Goal: Task Accomplishment & Management: Use online tool/utility

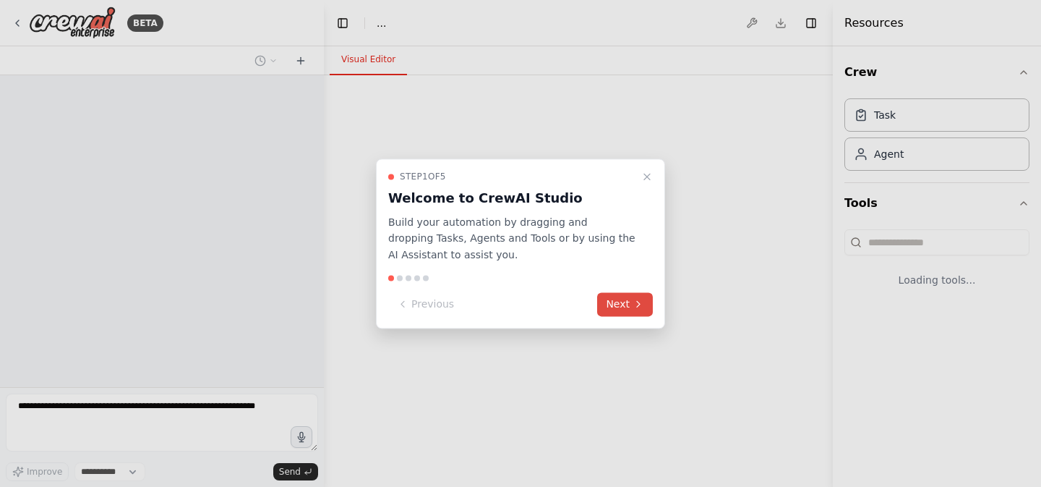
click at [612, 305] on button "Next" at bounding box center [625, 304] width 56 height 24
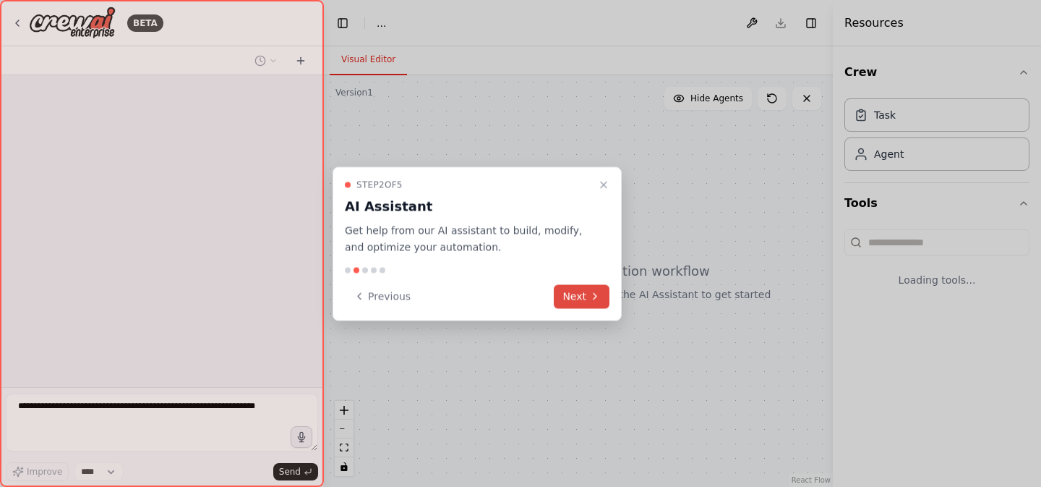
select select "****"
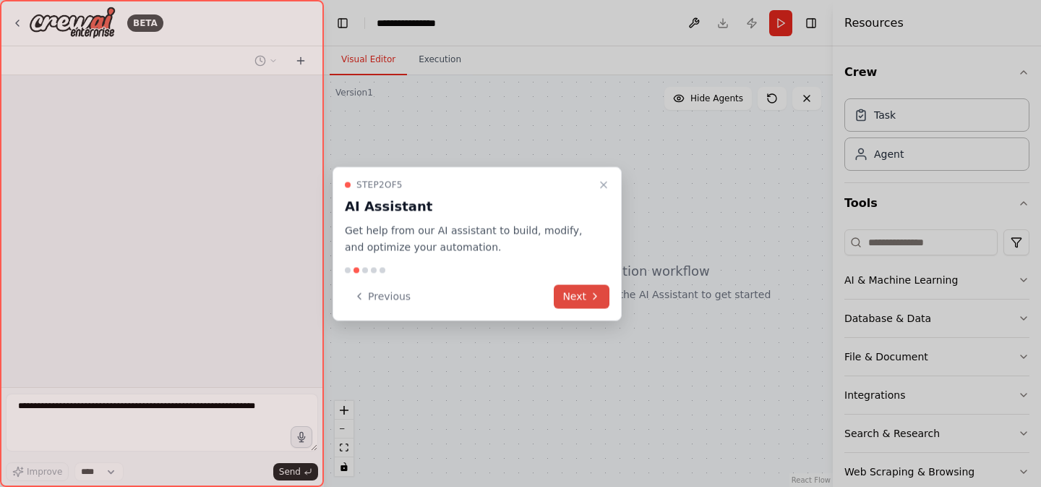
click at [594, 301] on button "Next" at bounding box center [582, 296] width 56 height 24
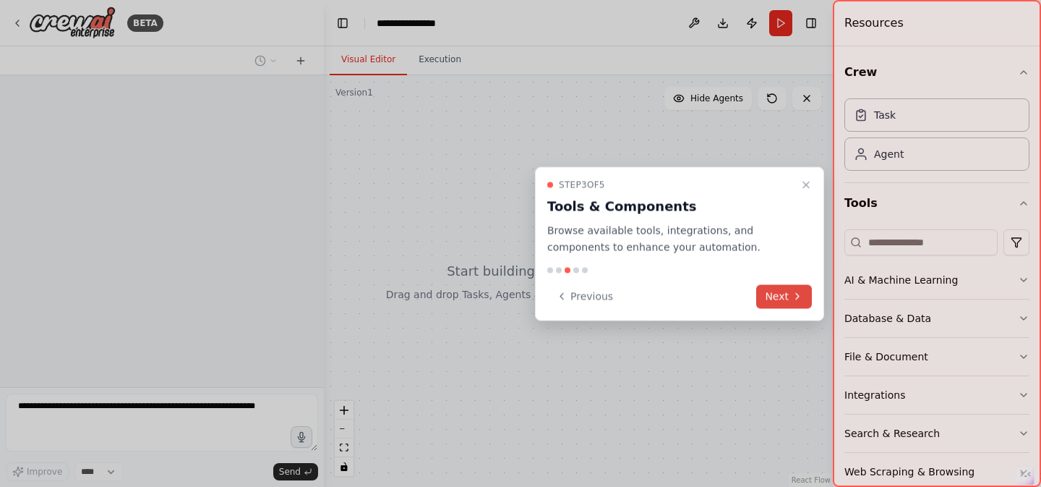
click at [767, 293] on button "Next" at bounding box center [784, 296] width 56 height 24
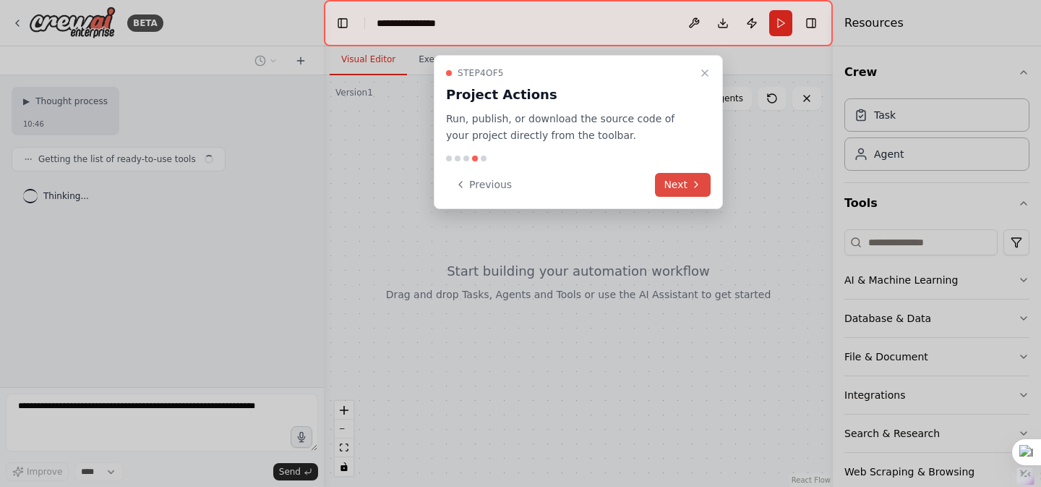
click at [669, 181] on button "Next" at bounding box center [683, 185] width 56 height 24
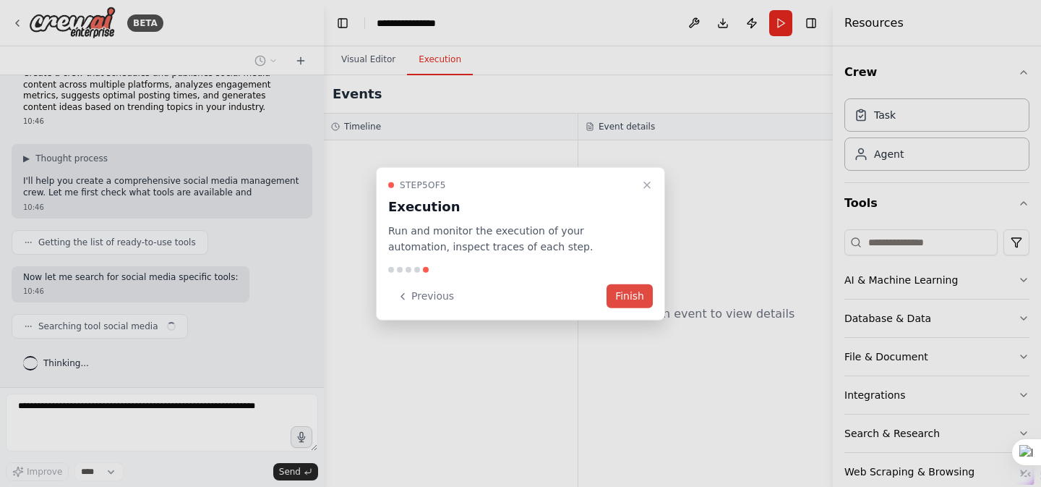
scroll to position [36, 0]
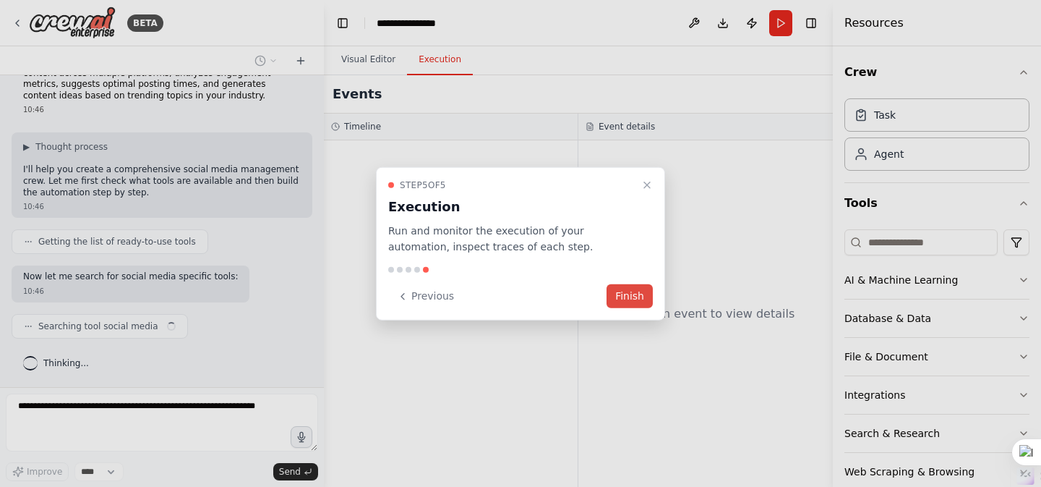
click at [630, 303] on button "Finish" at bounding box center [629, 296] width 46 height 24
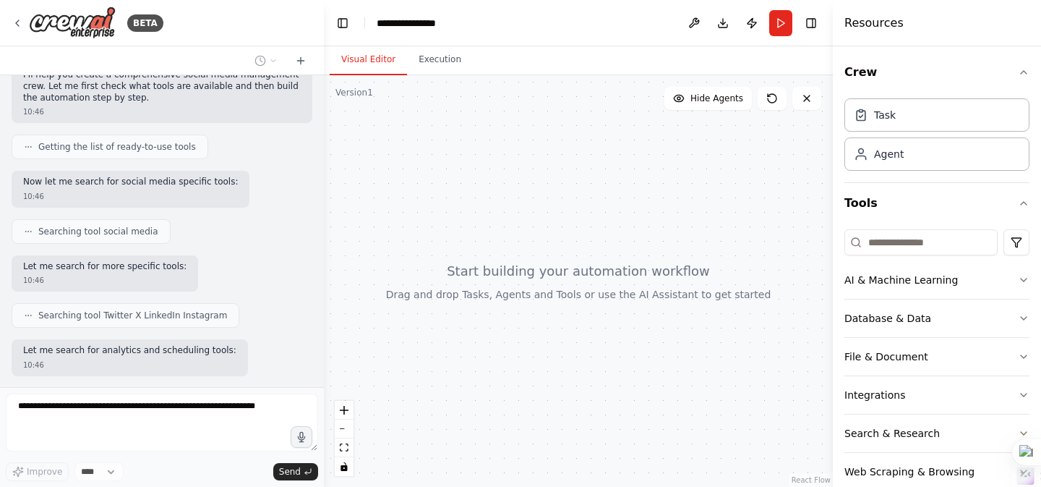
scroll to position [205, 0]
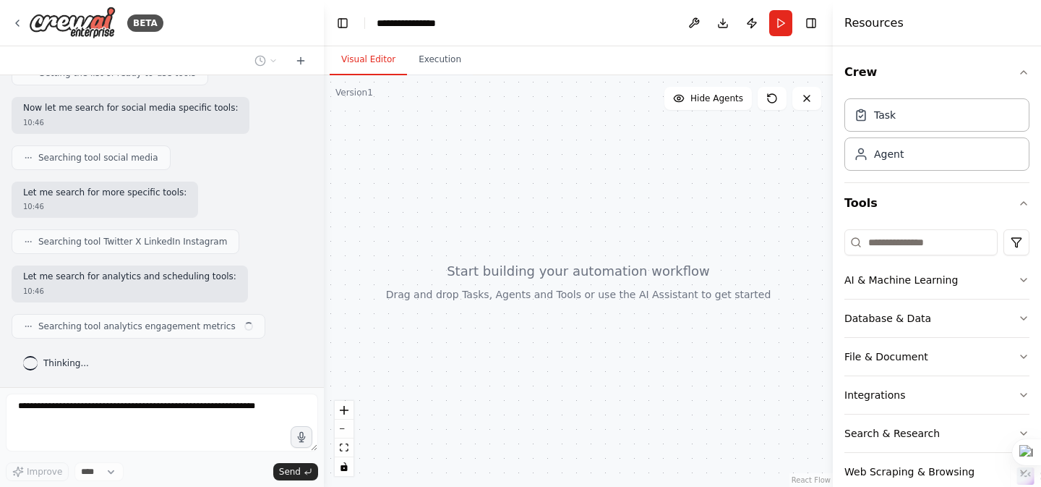
click at [279, 304] on div "Create a crew that schedules and publishes social media content across multiple…" at bounding box center [162, 231] width 324 height 312
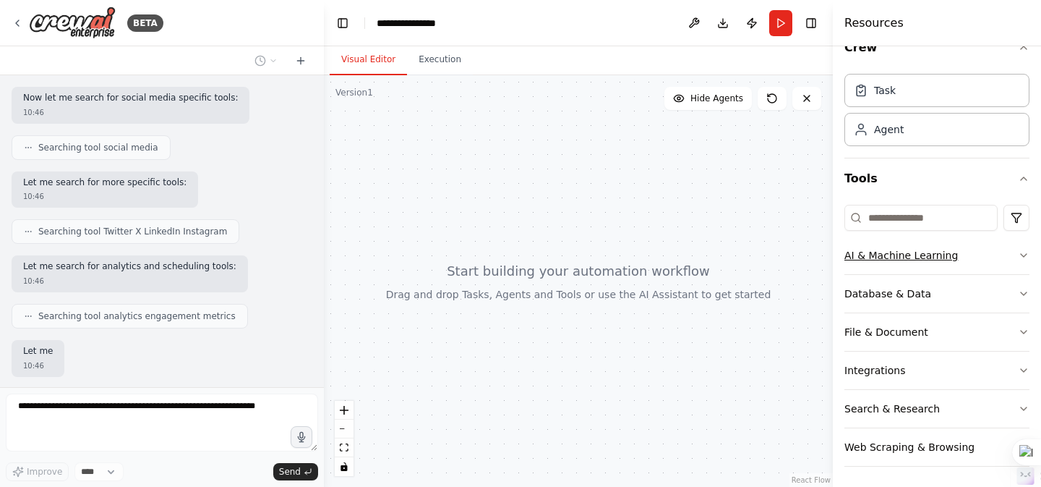
scroll to position [288, 0]
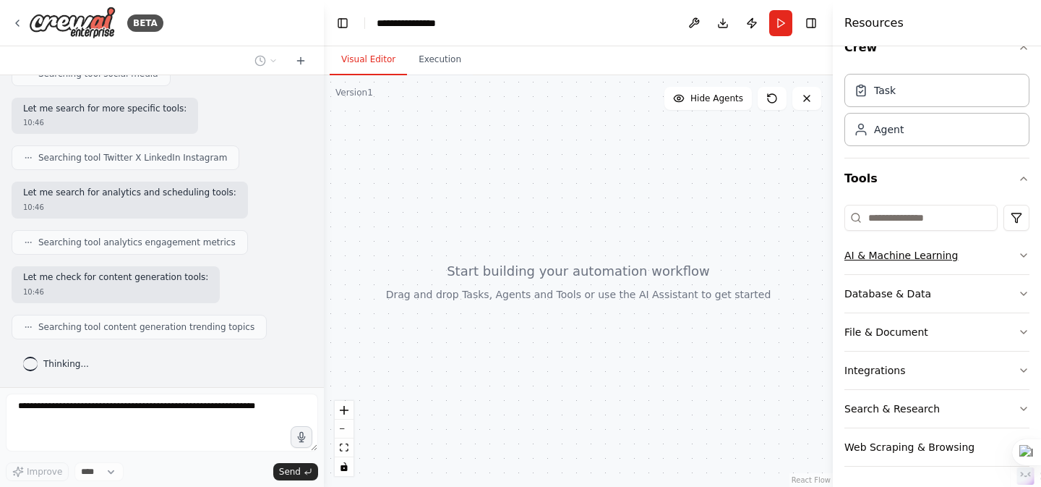
click at [1019, 252] on icon "button" at bounding box center [1024, 255] width 12 height 12
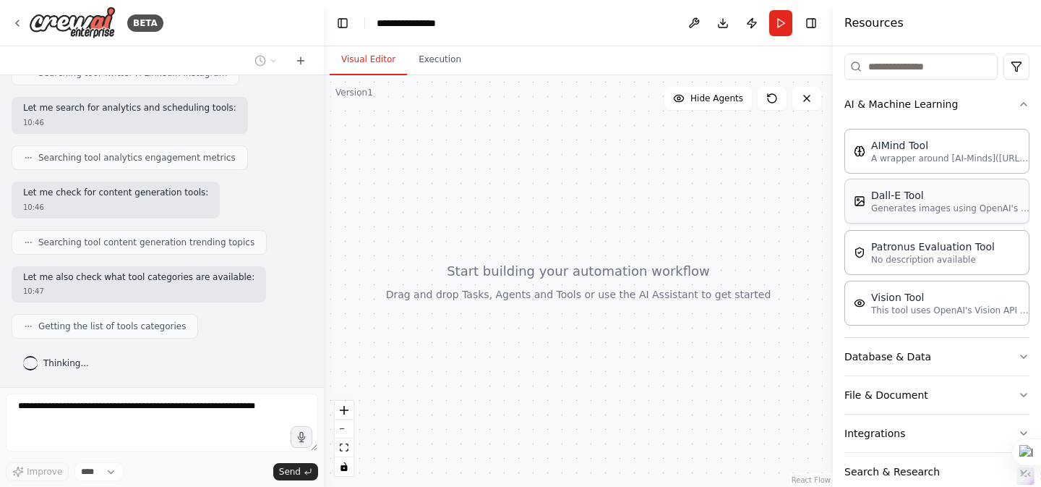
scroll to position [179, 0]
click at [1006, 352] on button "Database & Data" at bounding box center [936, 354] width 185 height 38
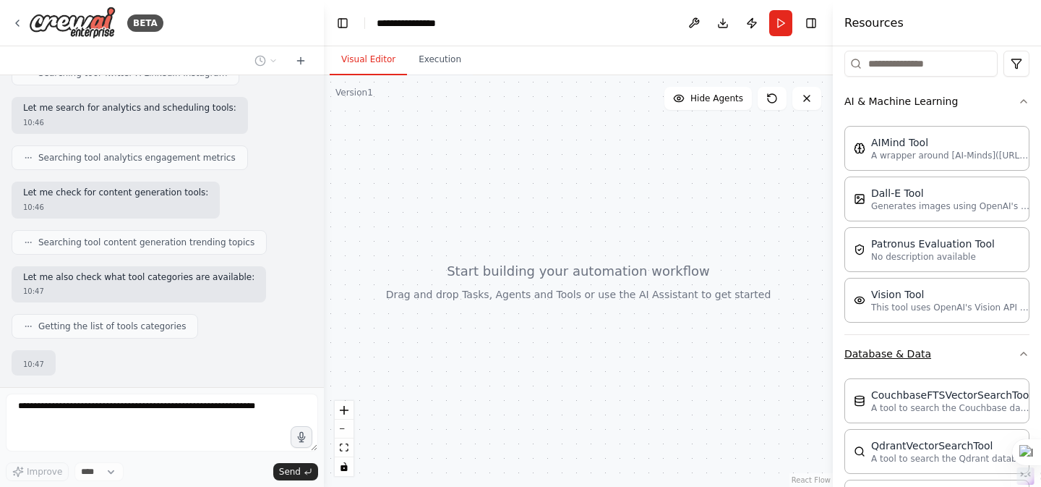
scroll to position [457, 0]
click at [1006, 352] on button "Database & Data" at bounding box center [936, 354] width 185 height 38
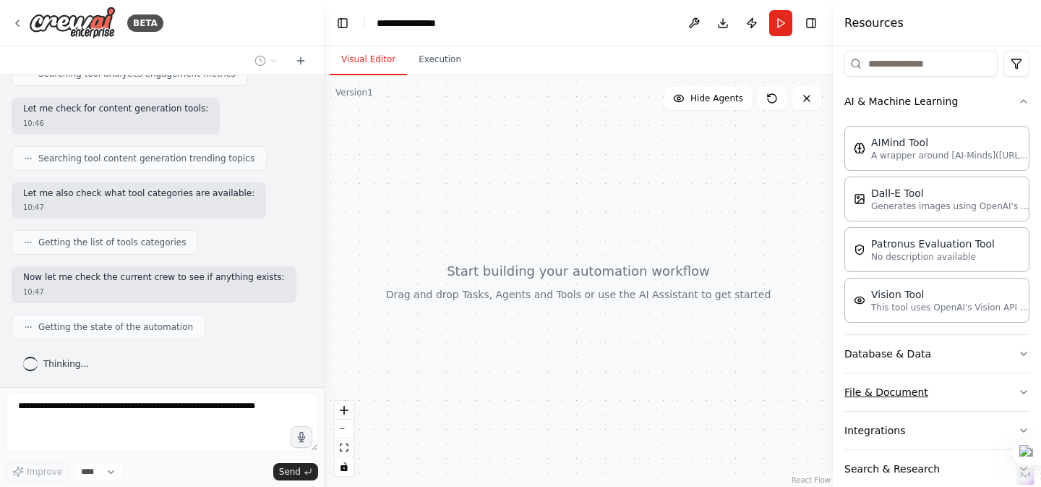
scroll to position [241, 0]
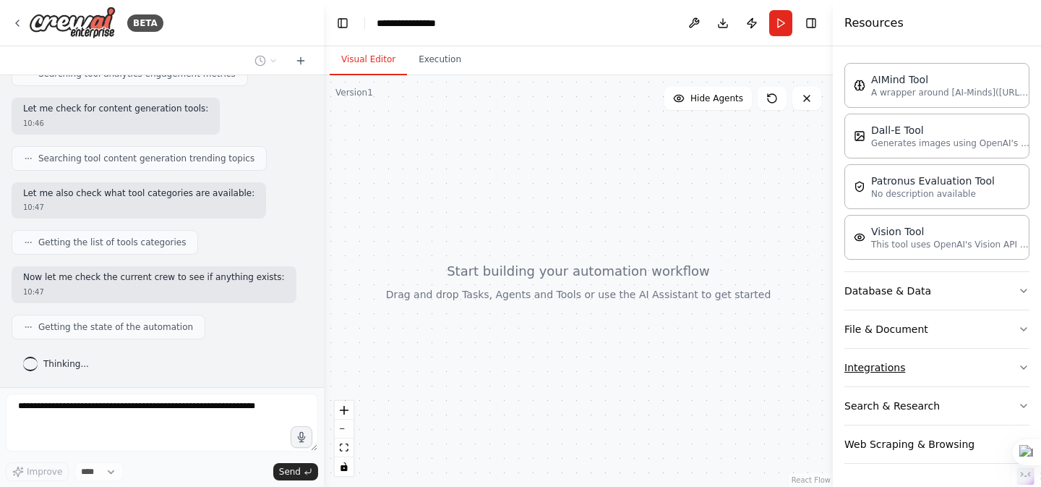
click at [1016, 371] on button "Integrations" at bounding box center [936, 367] width 185 height 38
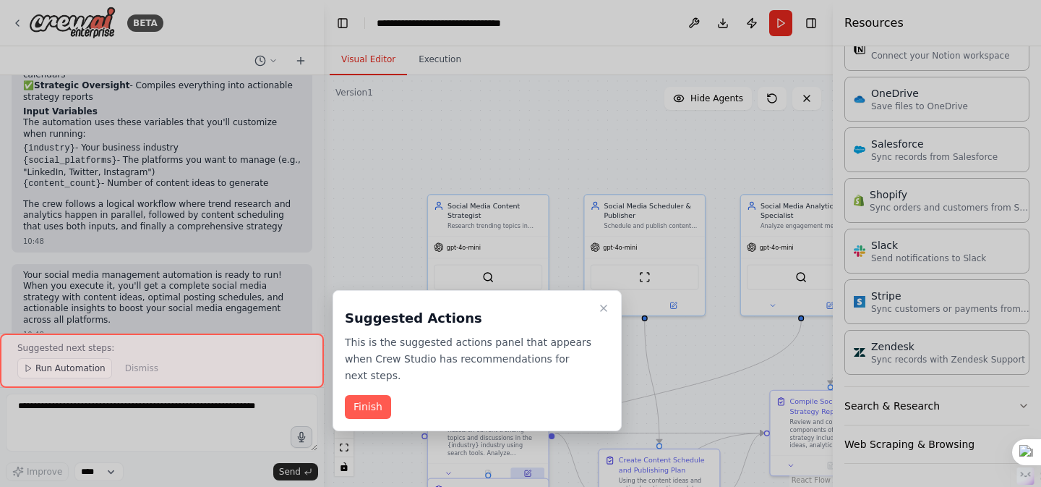
scroll to position [2059, 0]
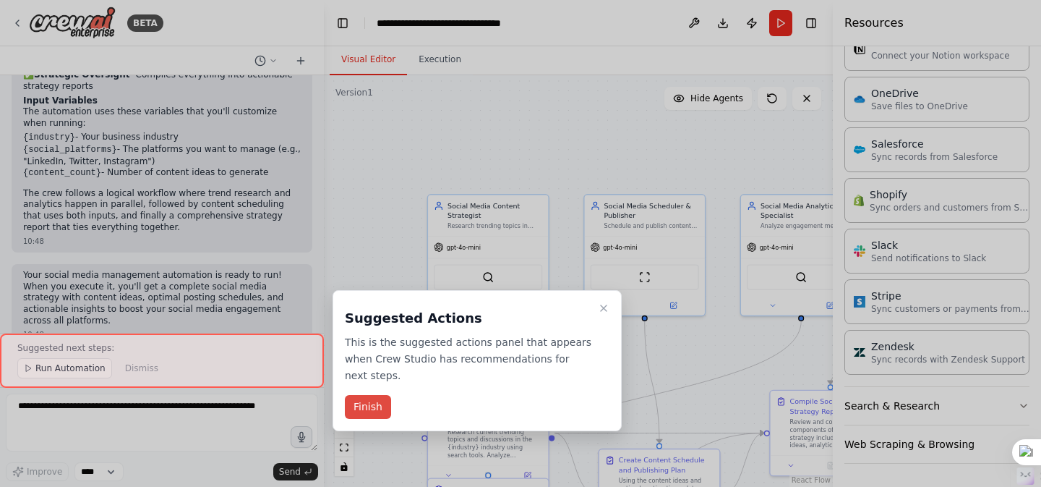
click at [375, 416] on button "Finish" at bounding box center [368, 407] width 46 height 24
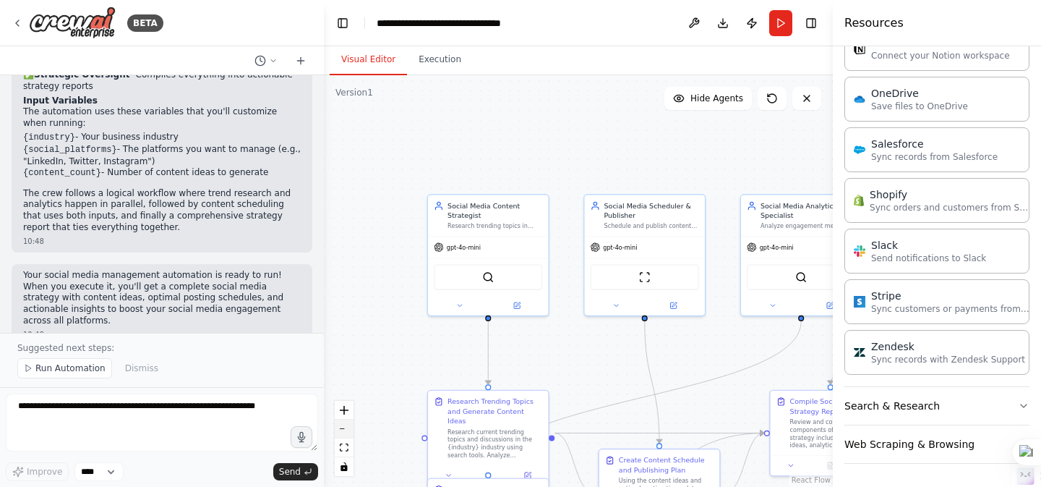
click at [335, 436] on button "zoom out" at bounding box center [344, 428] width 19 height 19
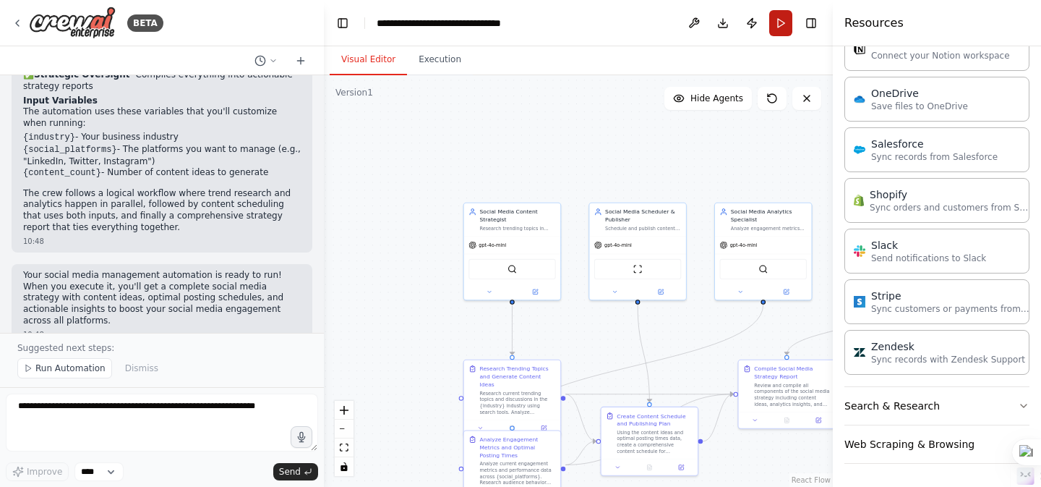
click at [778, 32] on button "Run" at bounding box center [780, 23] width 23 height 26
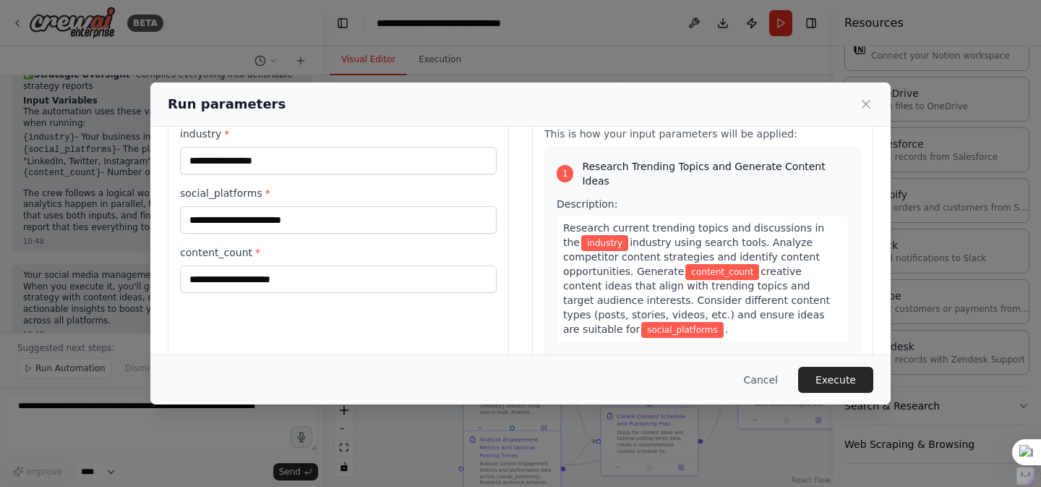
scroll to position [59, 0]
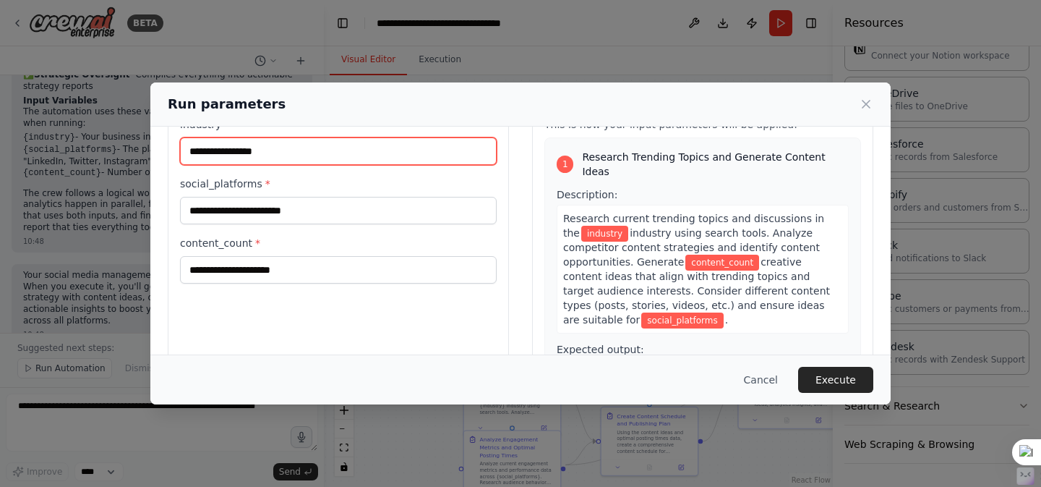
click at [245, 150] on input "industry *" at bounding box center [338, 150] width 317 height 27
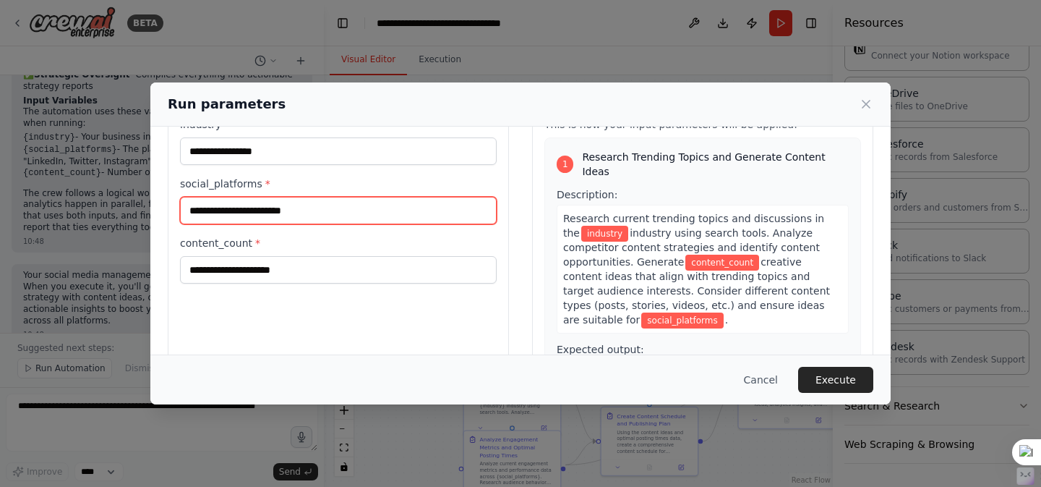
click at [250, 223] on input "social_platforms *" at bounding box center [338, 210] width 317 height 27
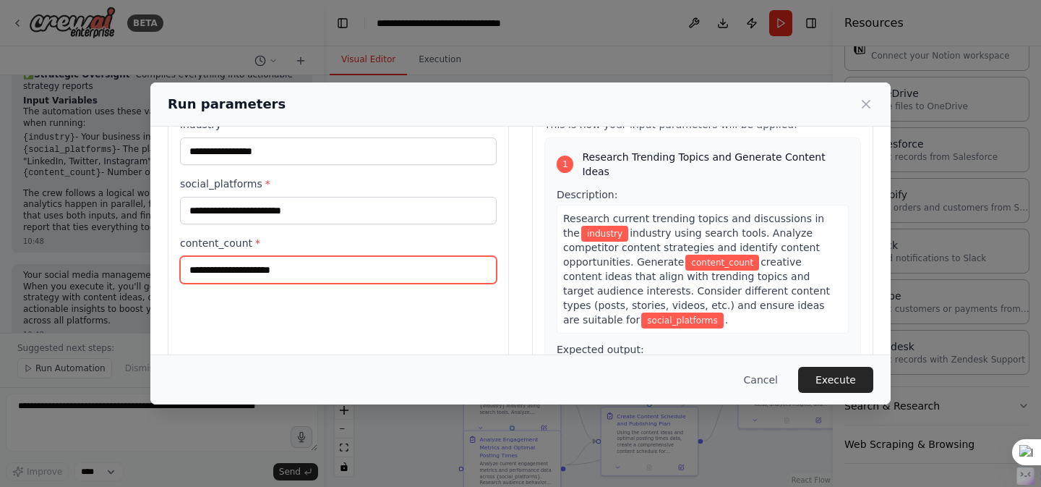
click at [247, 272] on input "content_count *" at bounding box center [338, 269] width 317 height 27
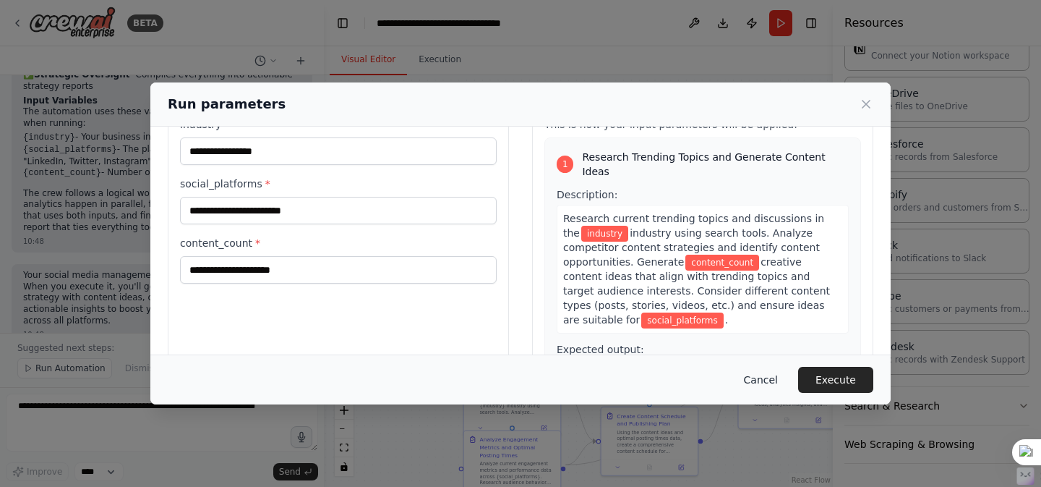
click at [758, 374] on button "Cancel" at bounding box center [760, 380] width 57 height 26
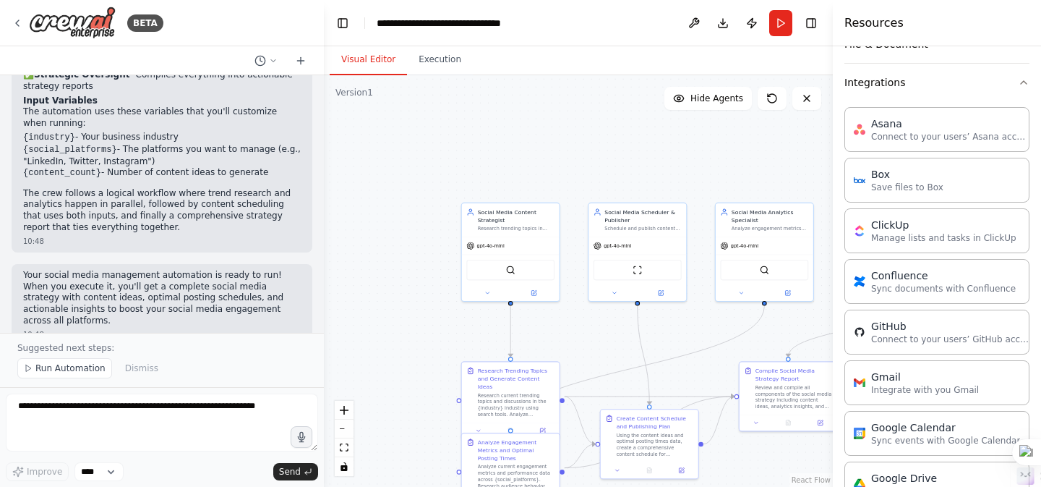
scroll to position [0, 0]
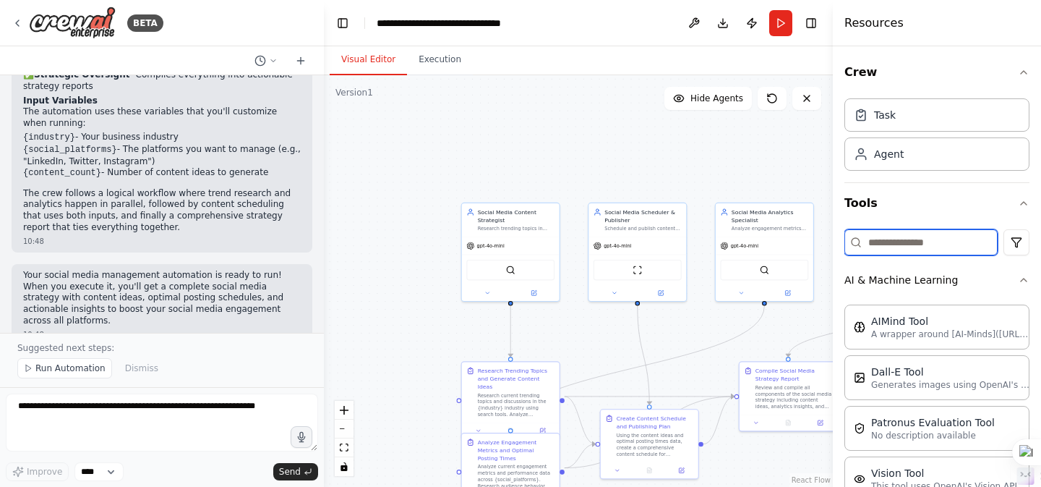
click at [901, 239] on input at bounding box center [920, 242] width 153 height 26
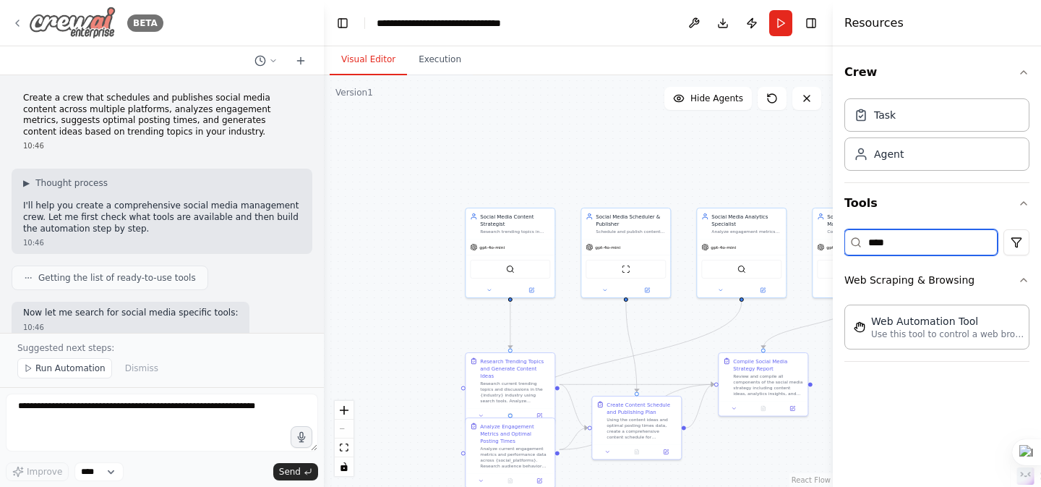
type input "****"
click at [65, 18] on img at bounding box center [72, 23] width 87 height 33
